Goal: Task Accomplishment & Management: Use online tool/utility

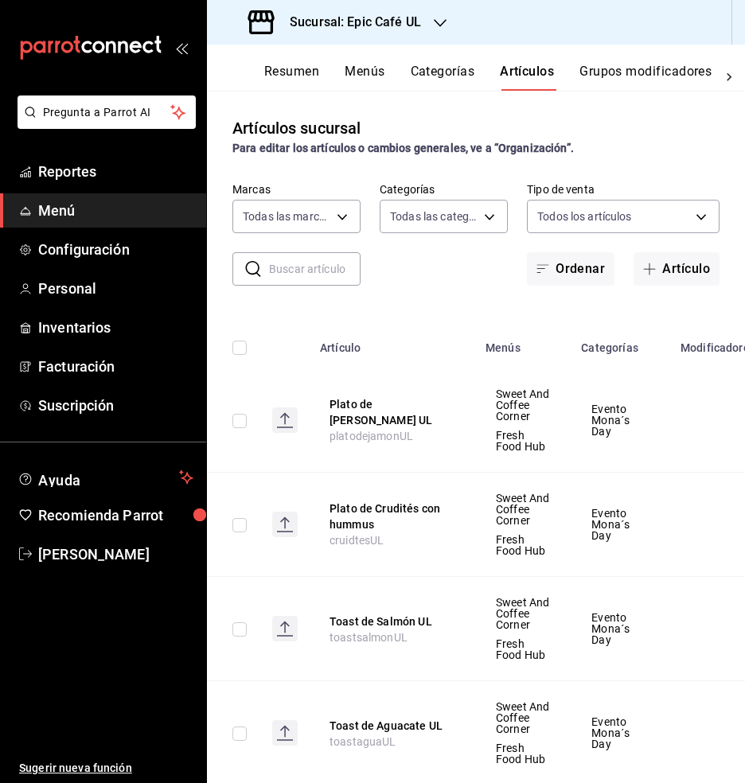
click at [188, 50] on div "mailbox folders" at bounding box center [103, 47] width 206 height 95
click at [446, 28] on icon "button" at bounding box center [440, 23] width 13 height 13
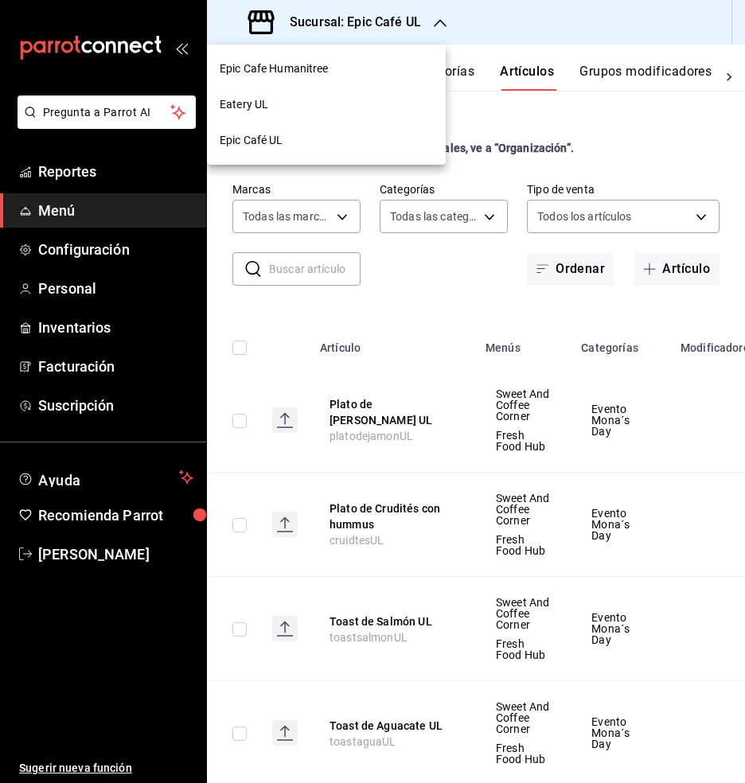
click at [270, 144] on span "Epic Café UL" at bounding box center [252, 140] width 64 height 17
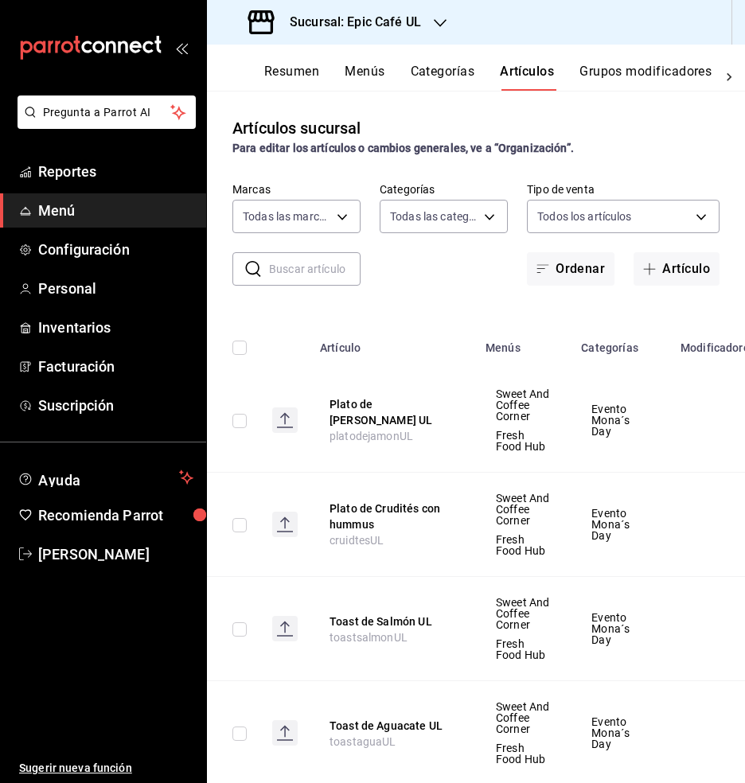
click at [186, 49] on icon "open_drawer_menu" at bounding box center [181, 47] width 13 height 13
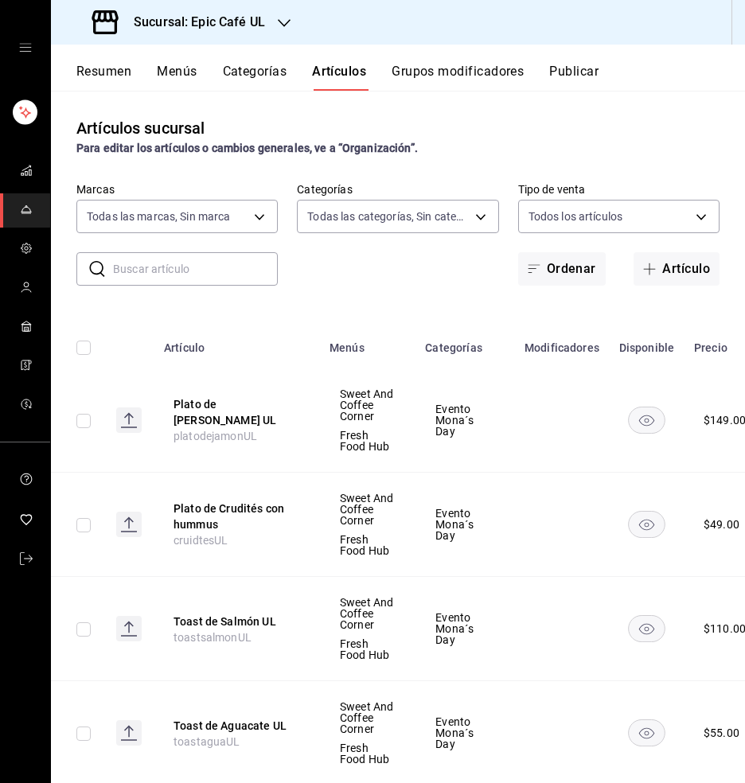
click at [171, 279] on input "text" at bounding box center [195, 269] width 165 height 32
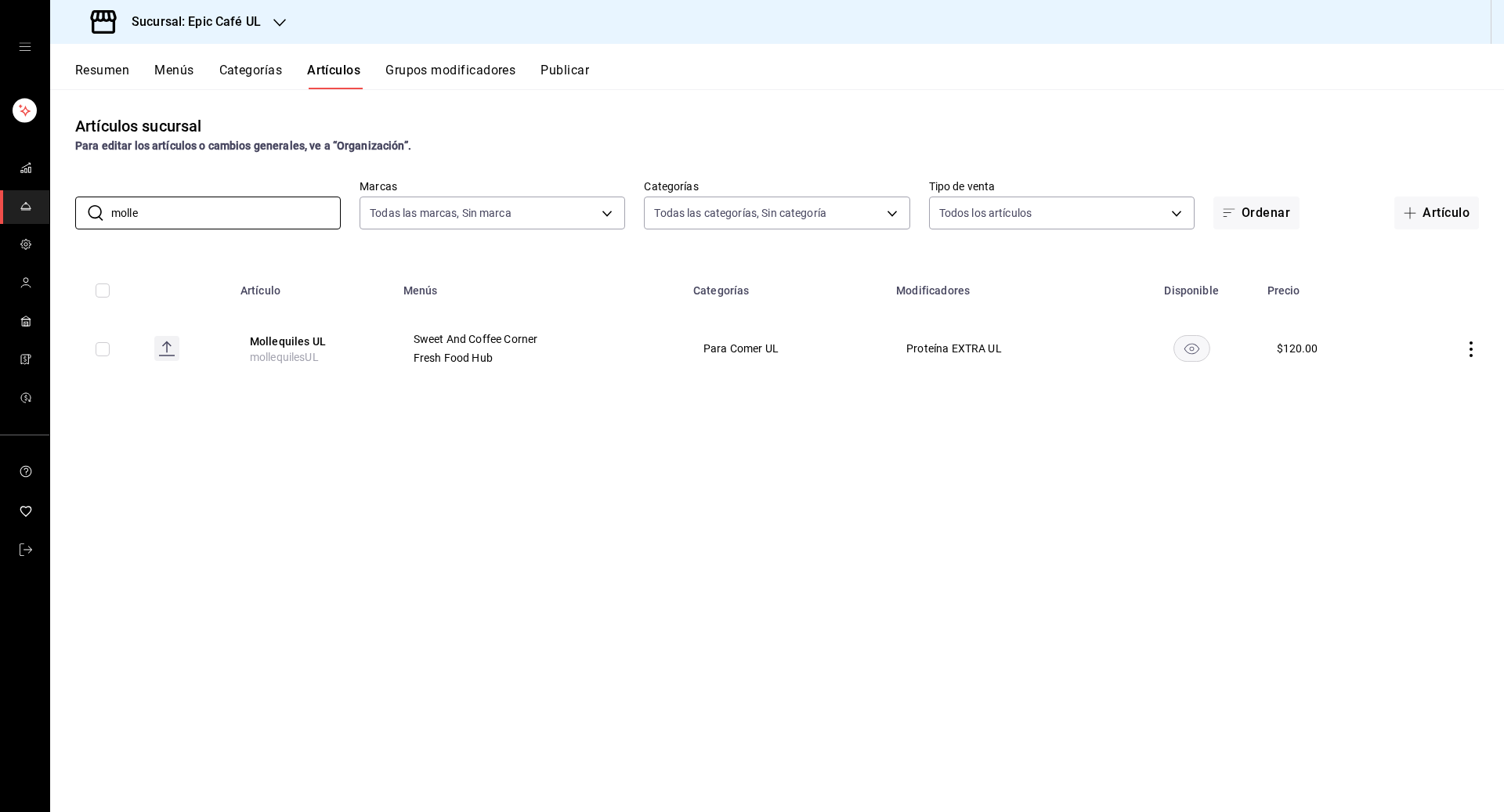
type input "molle"
click at [732, 350] on icon "actions" at bounding box center [1471, 349] width 16 height 16
click at [732, 415] on span "Duplicar" at bounding box center [1423, 416] width 40 height 17
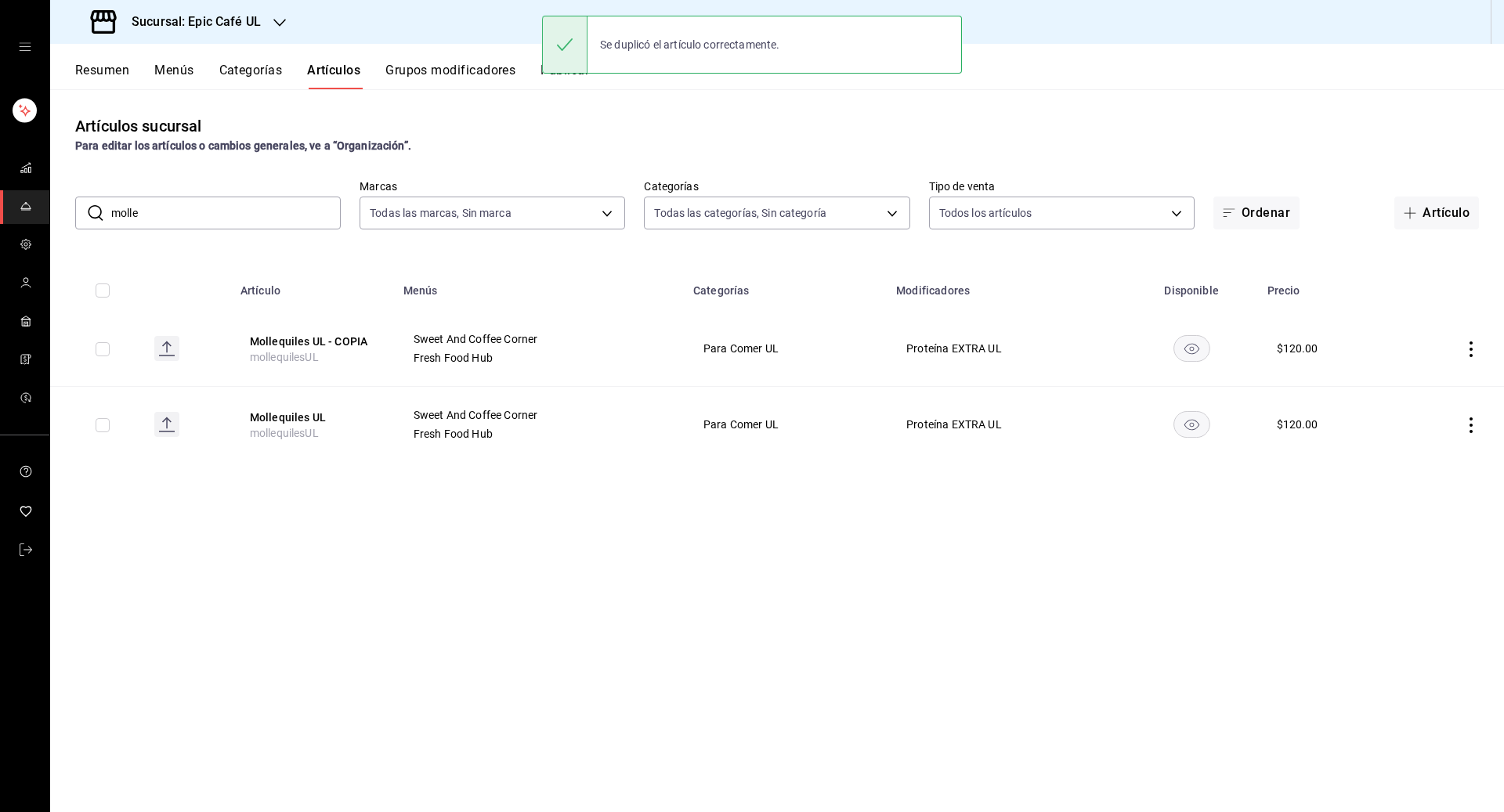
click at [732, 347] on icon "actions" at bounding box center [1471, 349] width 16 height 16
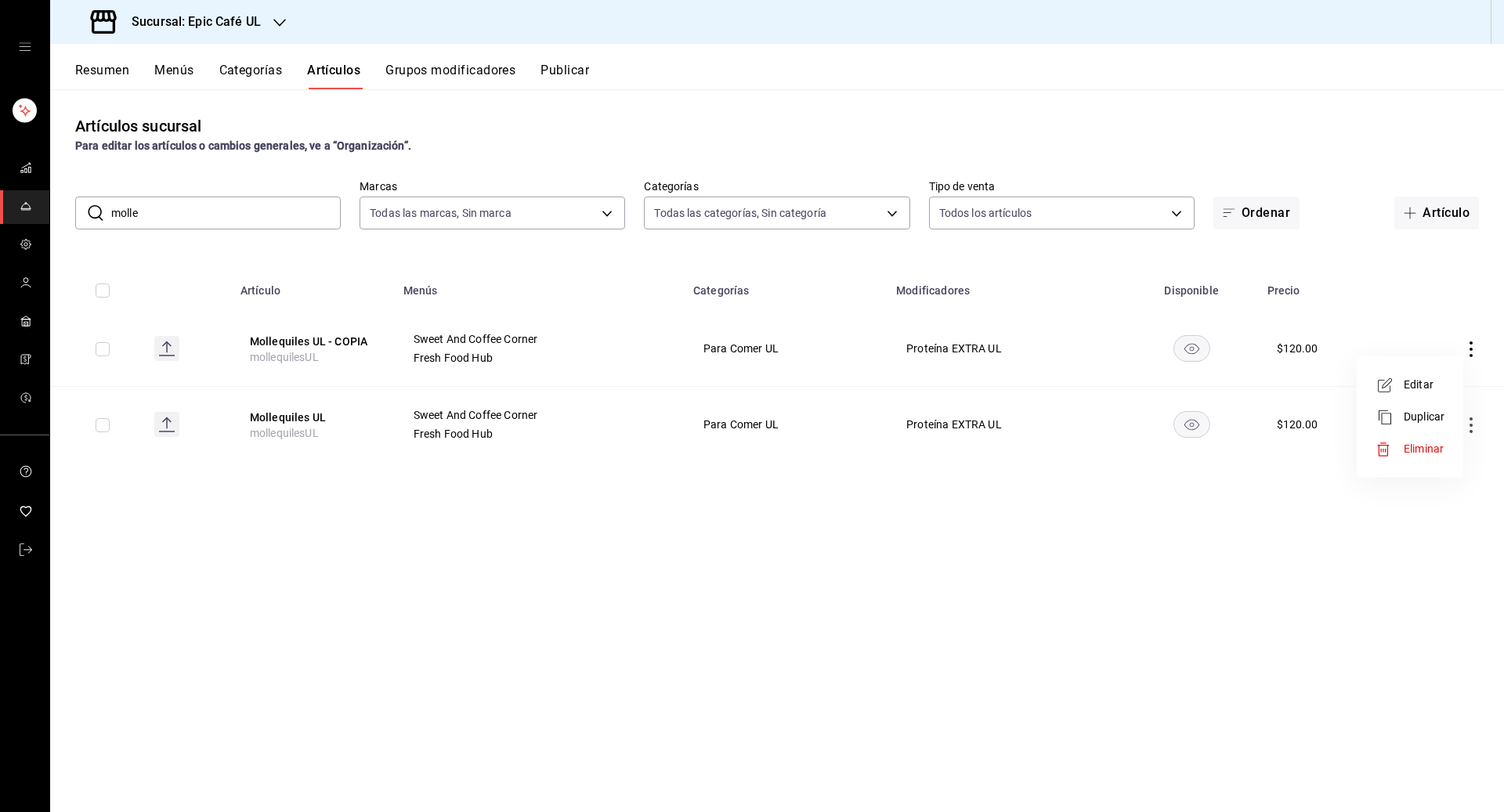
click at [732, 381] on span "Editar" at bounding box center [1423, 385] width 40 height 17
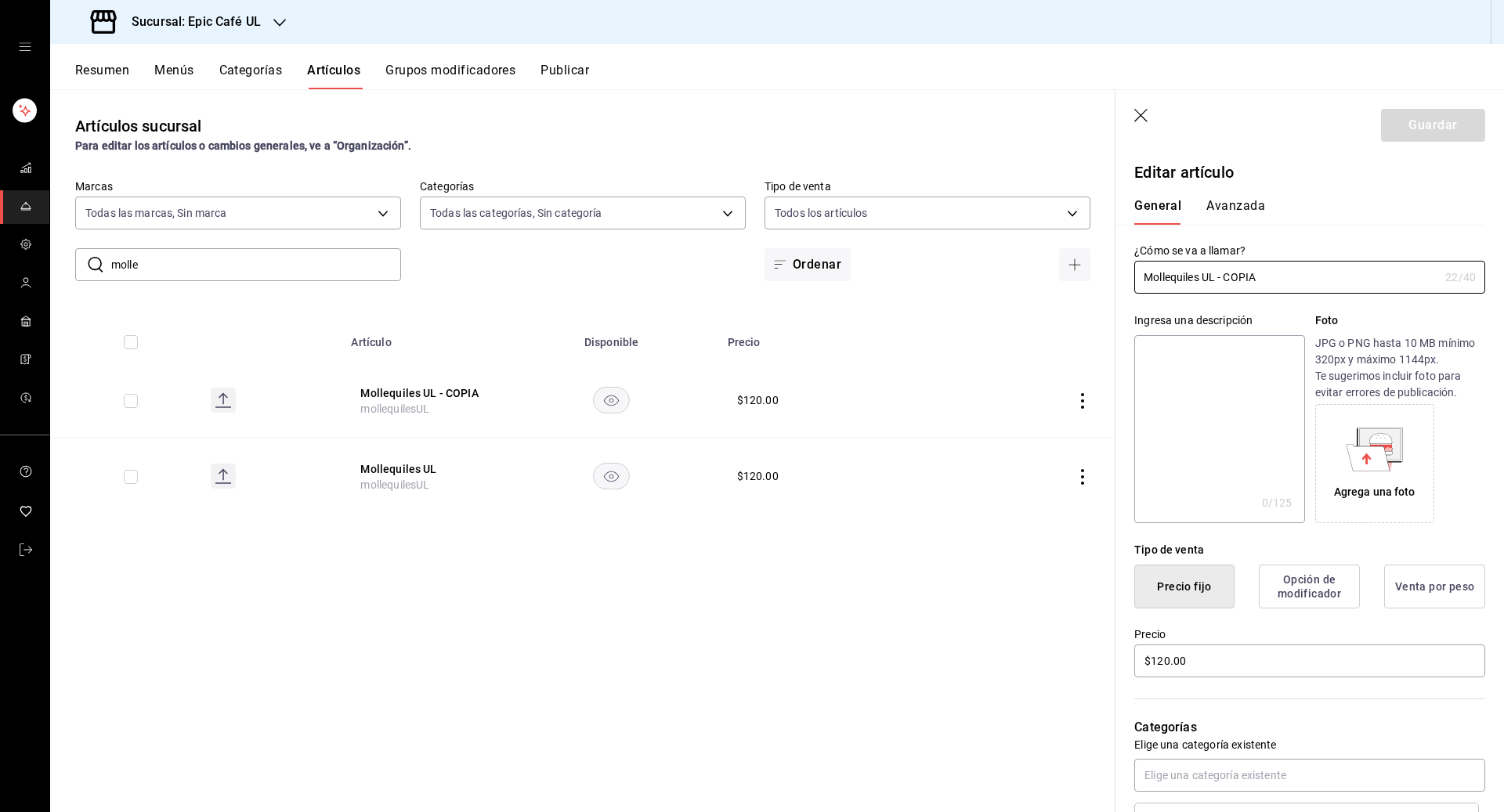
drag, startPoint x: 1229, startPoint y: 279, endPoint x: 1103, endPoint y: 279, distance: 126.0
click at [732, 279] on main "Artículos sucursal Para editar los artículos o cambios generales, ve a “Organiz…" at bounding box center [777, 451] width 1454 height 722
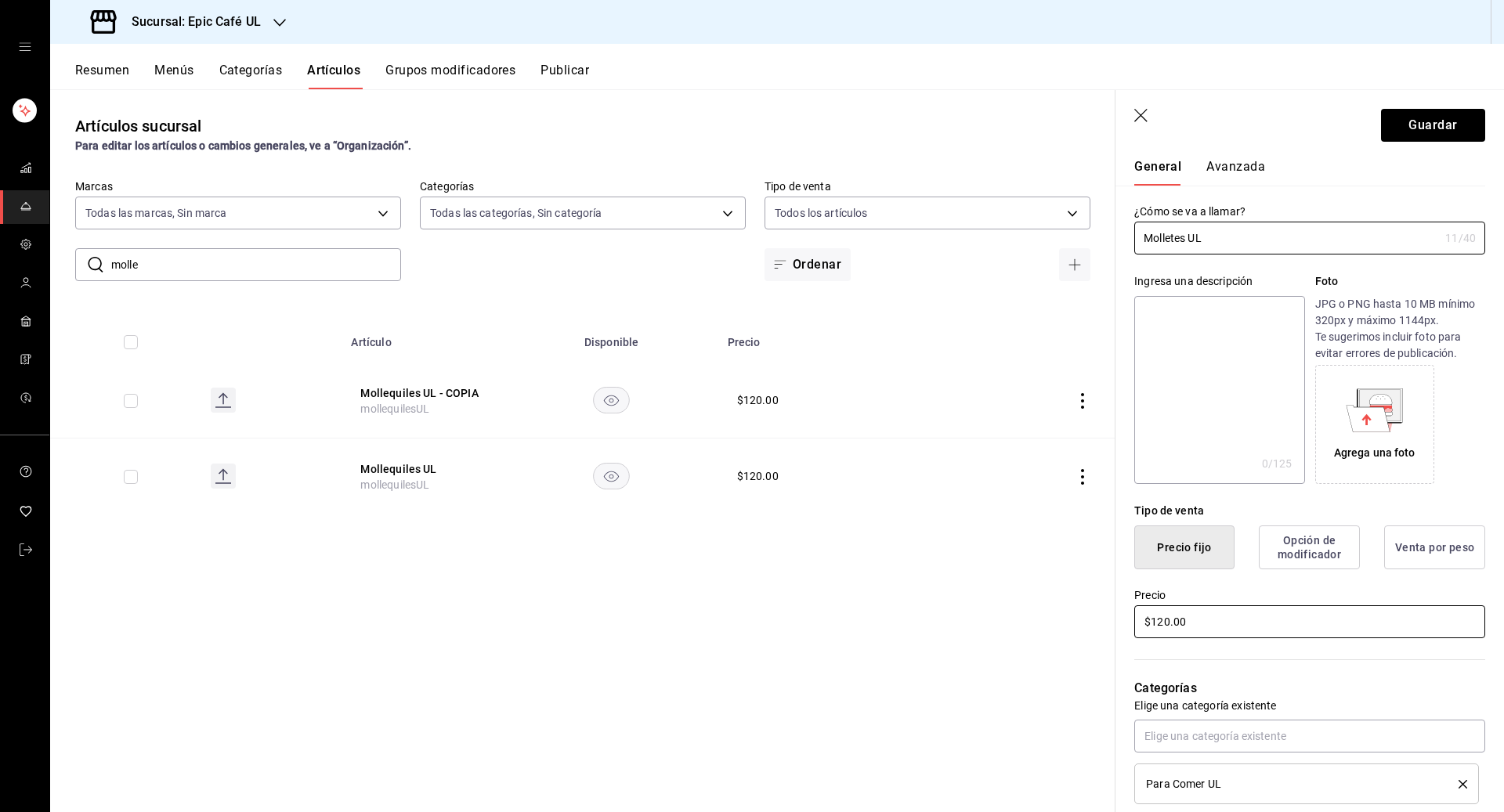
type input "Molletes UL"
drag, startPoint x: 1204, startPoint y: 627, endPoint x: 1091, endPoint y: 627, distance: 113.0
click at [732, 627] on main "Artículos sucursal Para editar los artículos o cambios generales, ve a “Organiz…" at bounding box center [777, 451] width 1454 height 722
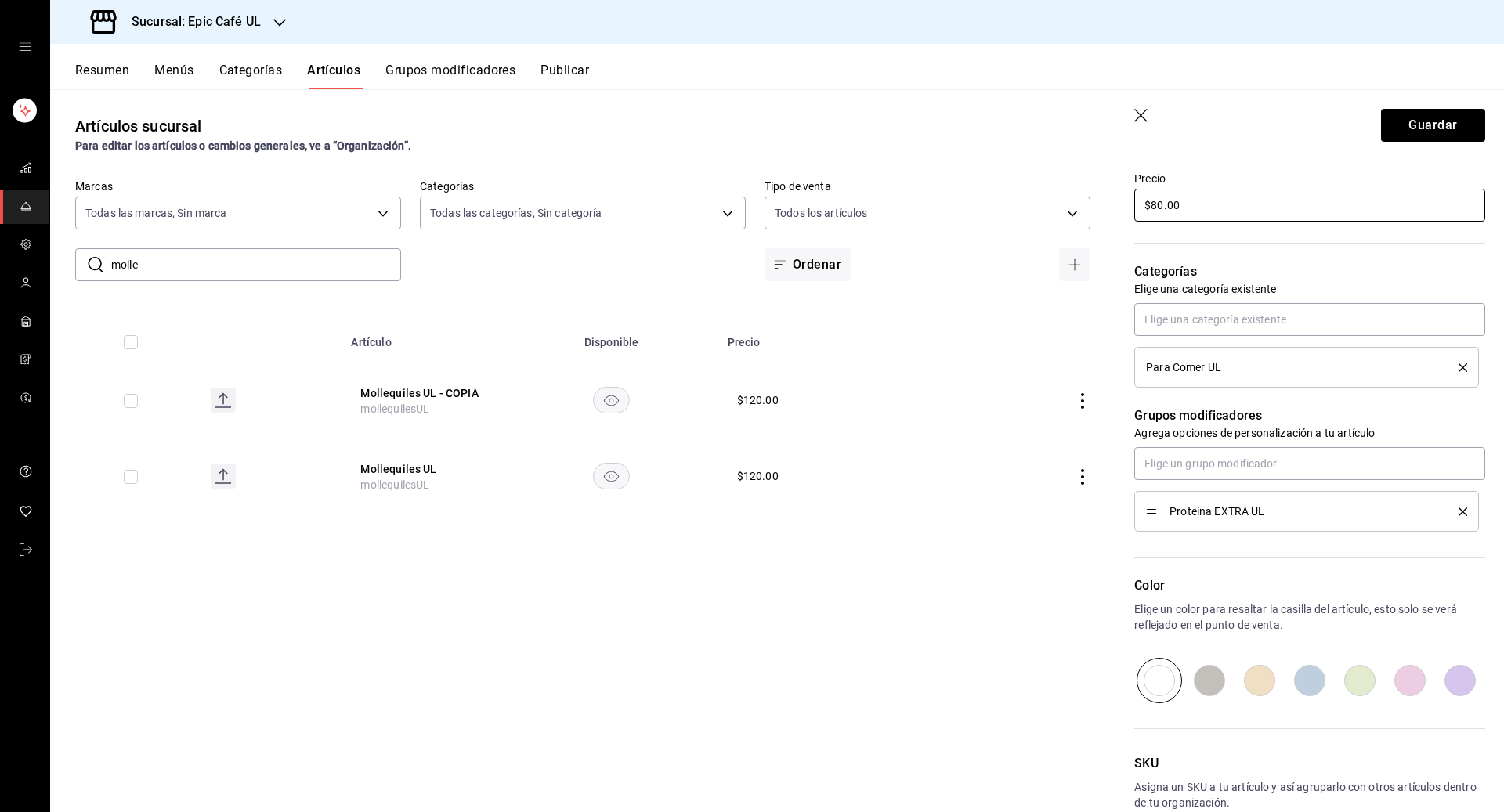
scroll to position [541, 0]
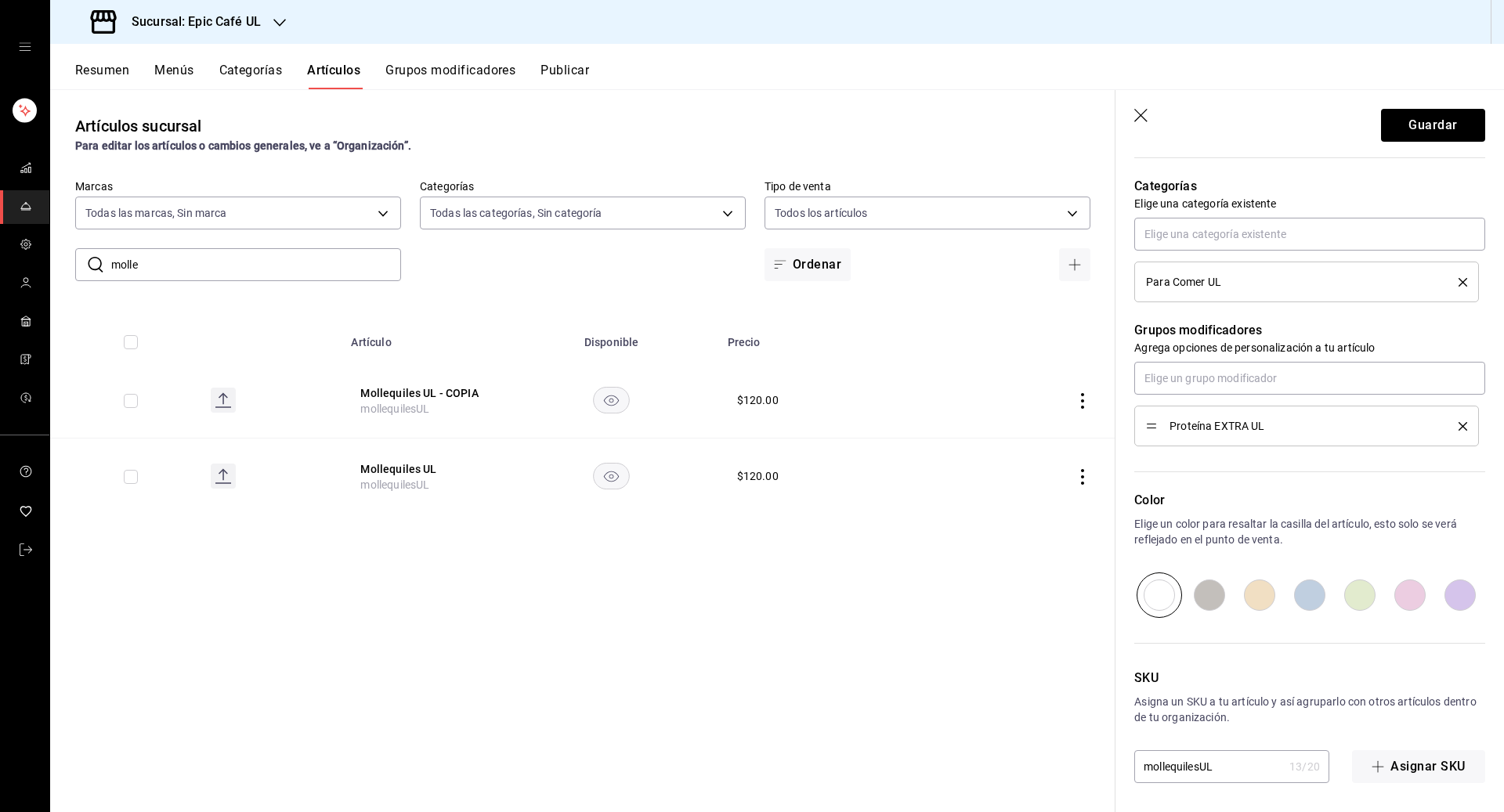
type input "$80.00"
click at [732, 769] on input "mollequilesUL" at bounding box center [1208, 767] width 149 height 31
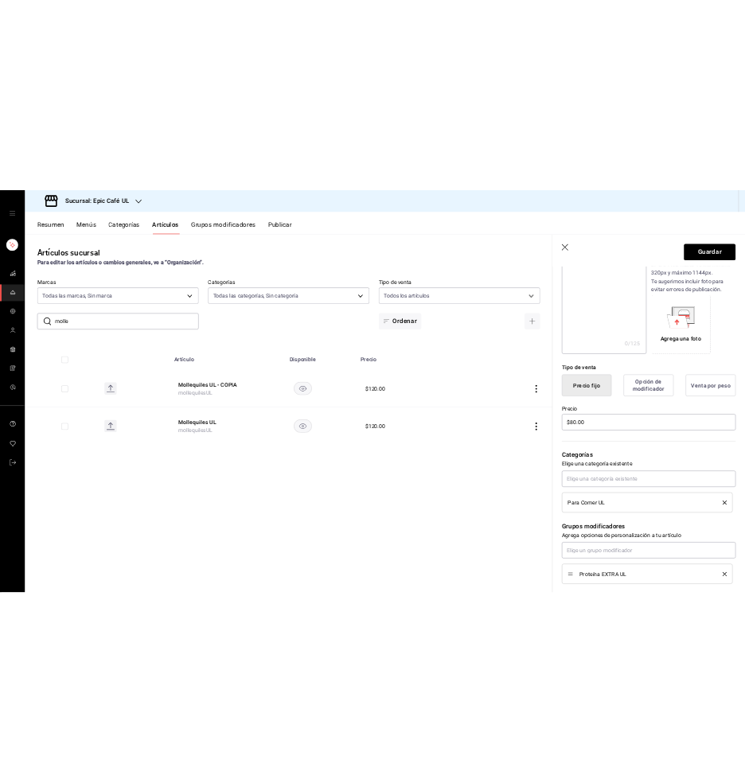
scroll to position [0, 0]
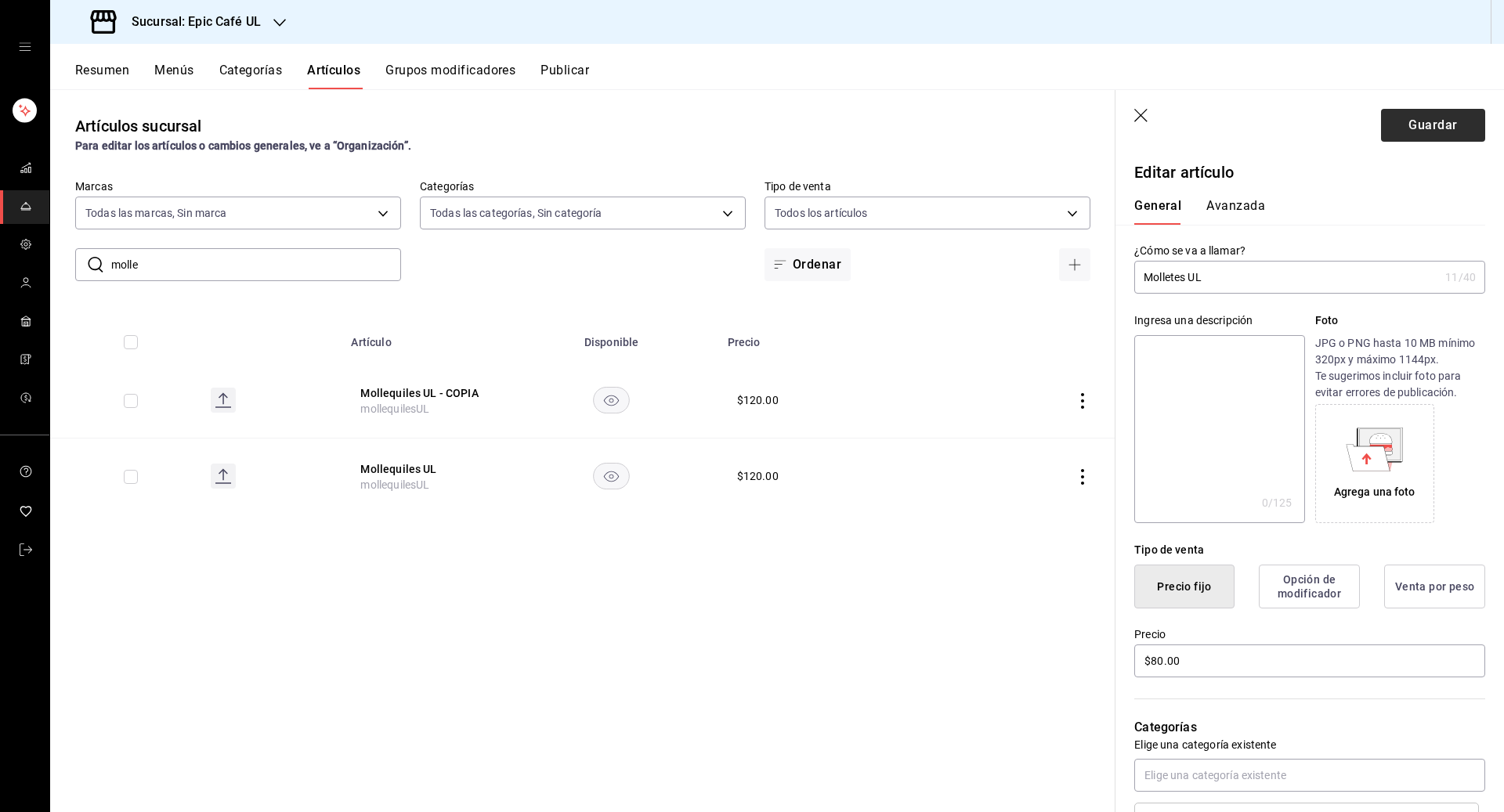
type input "molletesUL"
click at [732, 135] on button "Guardar" at bounding box center [1433, 125] width 104 height 32
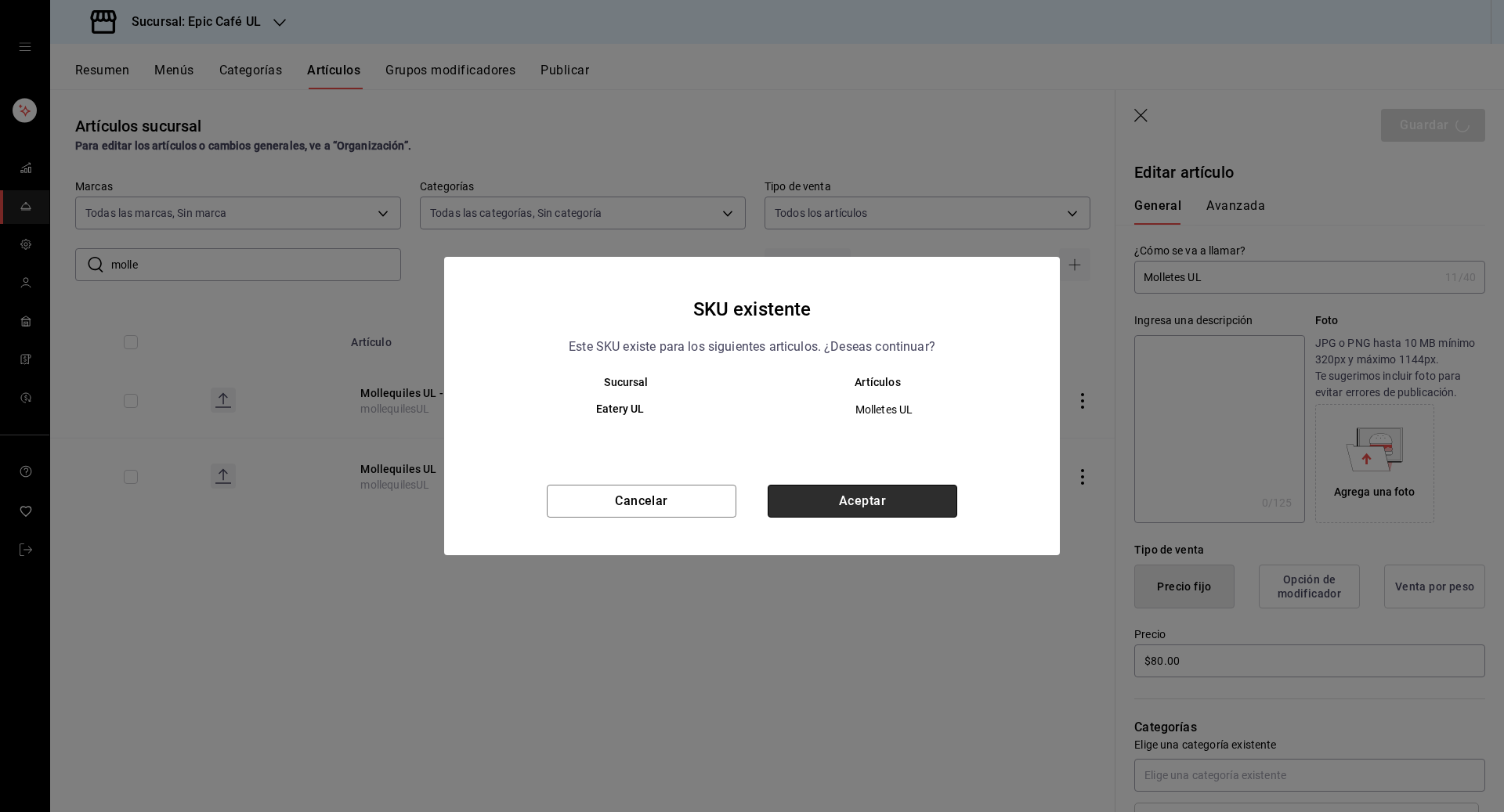
click at [732, 496] on button "Aceptar" at bounding box center [862, 501] width 190 height 32
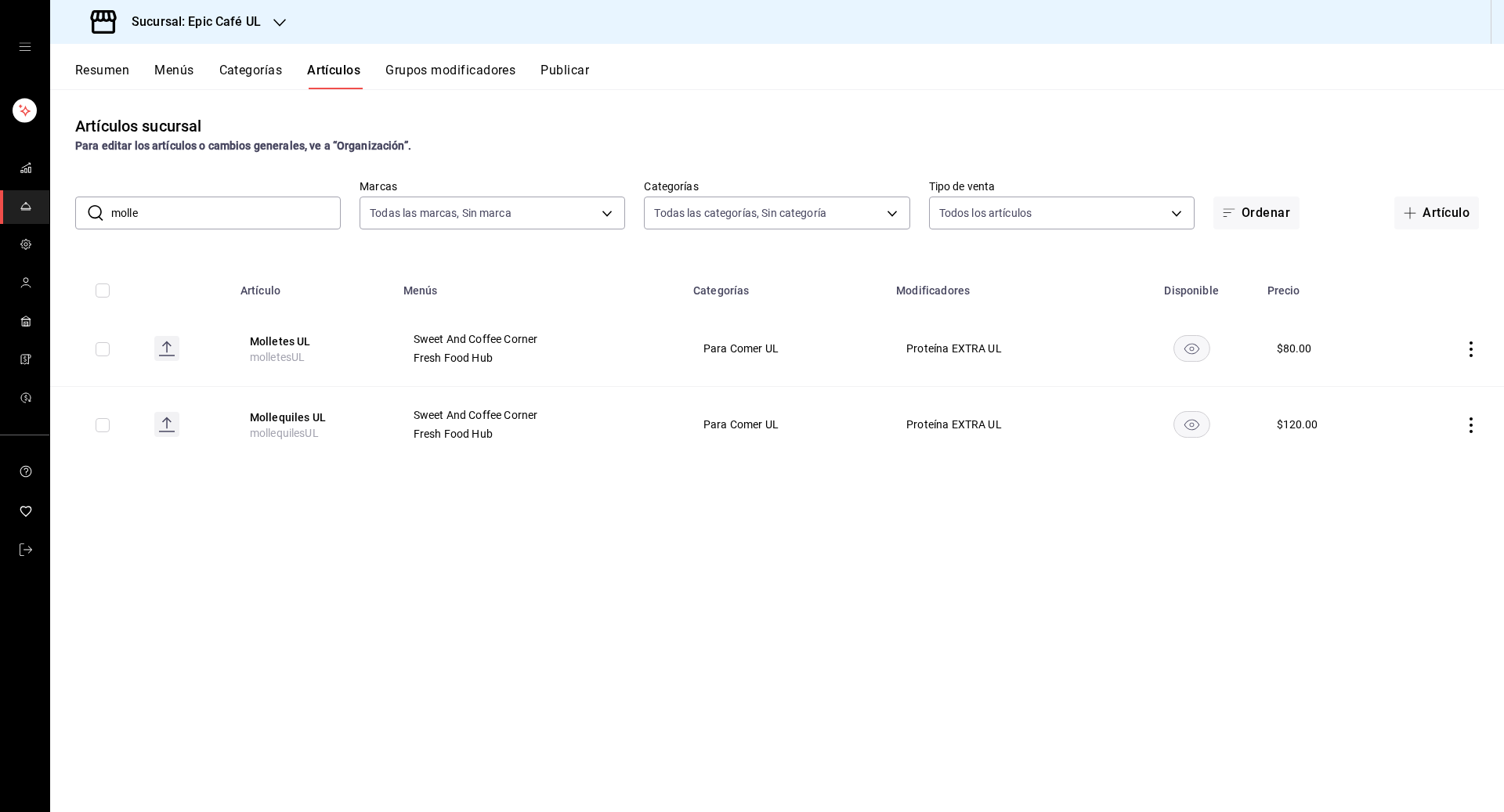
click at [732, 582] on div "Artículos sucursal Para editar los artículos o cambios generales, ve a “Organiz…" at bounding box center [777, 451] width 1454 height 722
